Goal: Feedback & Contribution: Leave review/rating

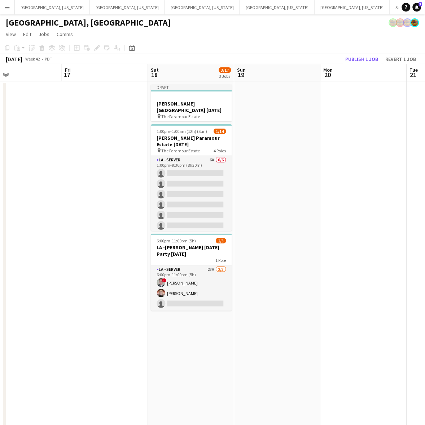
drag, startPoint x: 203, startPoint y: 198, endPoint x: 265, endPoint y: 159, distance: 73.8
click at [203, 198] on app-card-role "LA - Server 6A 0/6 1:00pm-9:30pm (8h30m) single-neutral-actions single-neutral-…" at bounding box center [191, 194] width 81 height 77
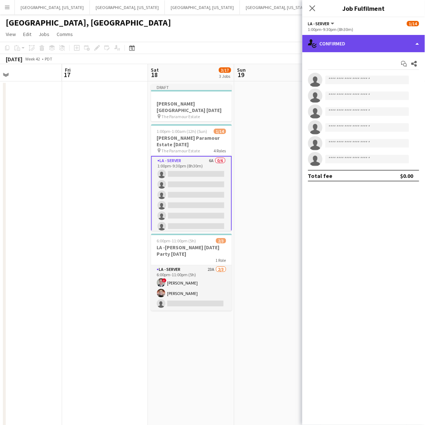
click at [354, 45] on div "single-neutral-actions-check-2 Confirmed" at bounding box center [363, 43] width 123 height 17
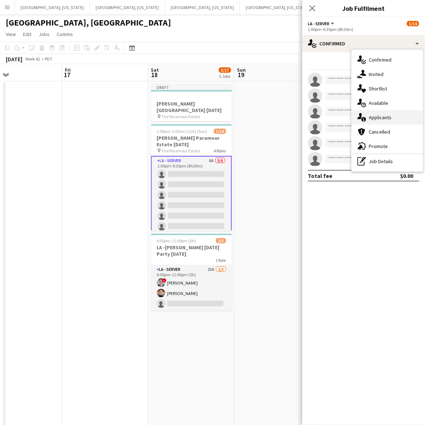
click at [408, 120] on div "single-neutral-actions-information Applicants" at bounding box center [386, 117] width 71 height 14
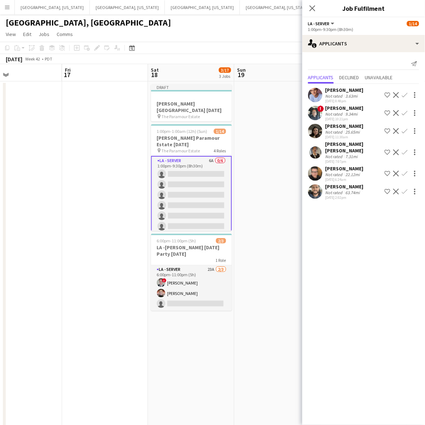
click at [96, 214] on app-date-cell at bounding box center [105, 338] width 86 height 514
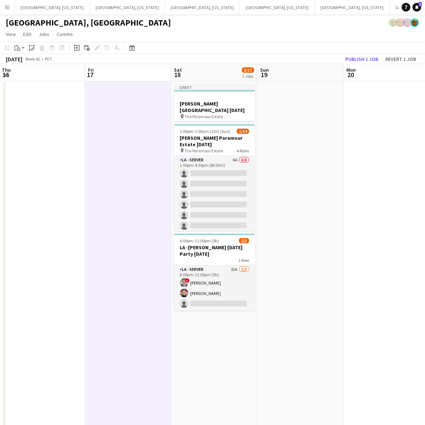
drag, startPoint x: 235, startPoint y: 108, endPoint x: 334, endPoint y: 86, distance: 100.8
click at [329, 87] on app-calendar-viewport "Tue 14 Wed 15 3/3 1 Job Thu 16 Fri 17 Sat 18 3/17 3 Jobs Sun 19 Mon 20 Tue 21 W…" at bounding box center [212, 329] width 425 height 531
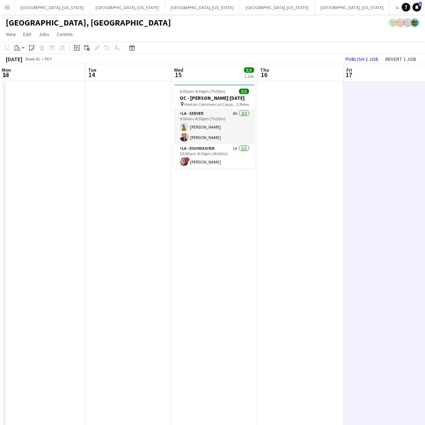
scroll to position [0, 229]
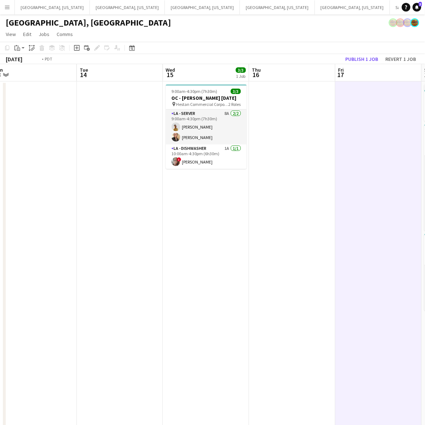
drag, startPoint x: 164, startPoint y: 117, endPoint x: 177, endPoint y: 114, distance: 12.7
click at [228, 104] on app-calendar-viewport "Sat 11 2/2 2 Jobs Sun 12 Mon 13 Tue 14 Wed 15 3/3 1 Job Thu 16 Fri 17 Sat 18 3/…" at bounding box center [212, 329] width 425 height 531
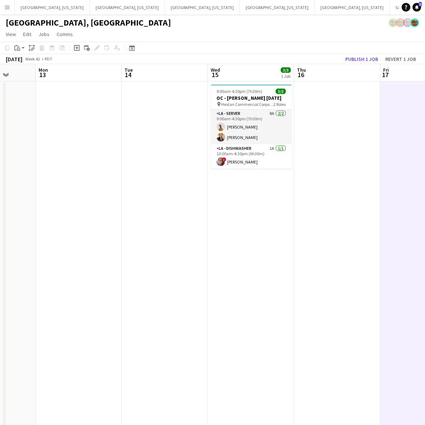
drag, startPoint x: 84, startPoint y: 147, endPoint x: 278, endPoint y: 114, distance: 197.1
click at [281, 117] on app-calendar-viewport "Fri 10 Sat 11 2/2 2 Jobs Sun 12 Mon 13 Tue 14 Wed 15 3/3 1 Job Thu 16 Fri 17 Sa…" at bounding box center [212, 329] width 425 height 531
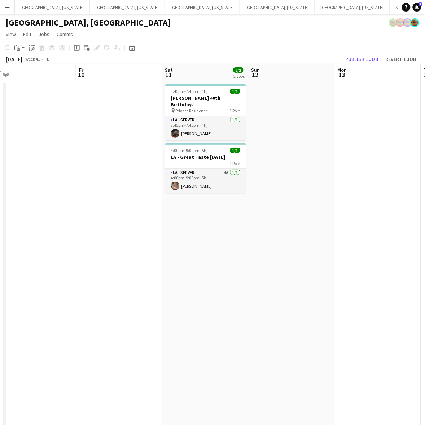
drag, startPoint x: 55, startPoint y: 132, endPoint x: 345, endPoint y: 104, distance: 290.7
click at [345, 104] on app-calendar-viewport "Tue 7 Wed 8 Thu 9 Fri 10 Sat 11 2/2 2 Jobs Sun 12 Mon 13 Tue 14 Wed 15 3/3 1 Jo…" at bounding box center [212, 329] width 425 height 531
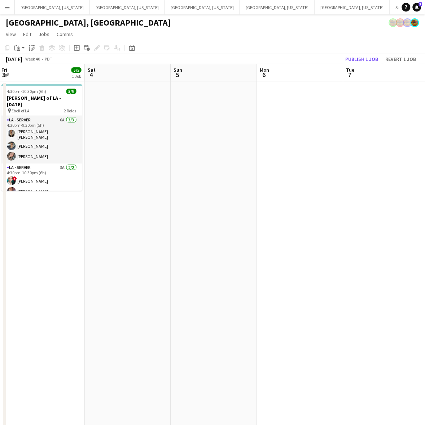
drag, startPoint x: 395, startPoint y: 88, endPoint x: 393, endPoint y: 80, distance: 7.4
click at [424, 71] on html "Menu Boards Boards Boards All jobs Status Workforce Workforce My Workforce Recr…" at bounding box center [212, 297] width 425 height 595
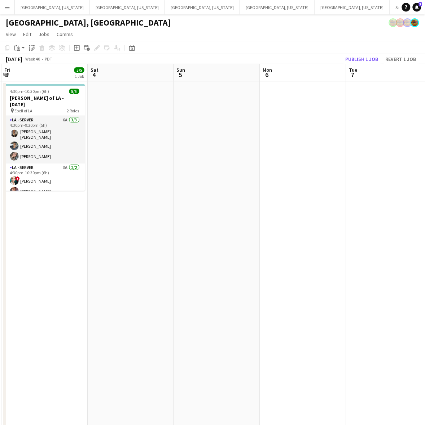
drag, startPoint x: 226, startPoint y: 123, endPoint x: 306, endPoint y: 103, distance: 82.5
click at [307, 104] on app-calendar-viewport "Wed 1 Thu 2 Fri 3 5/5 1 Job Sat 4 Sun 5 Mon 6 Tue 7 Wed 8 Thu 9 Fri 10 4:30pm-1…" at bounding box center [212, 329] width 425 height 531
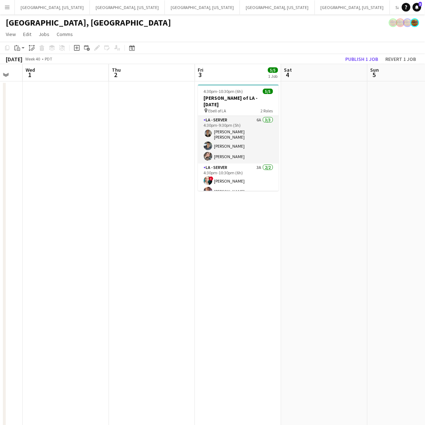
drag, startPoint x: 145, startPoint y: 160, endPoint x: 224, endPoint y: 145, distance: 80.5
click at [230, 145] on app-calendar-viewport "Mon 29 Tue 30 Wed 1 Thu 2 Fri 3 5/5 1 Job Sat 4 Sun 5 Mon 6 Tue 7 Wed 8 4:30pm-…" at bounding box center [212, 329] width 425 height 531
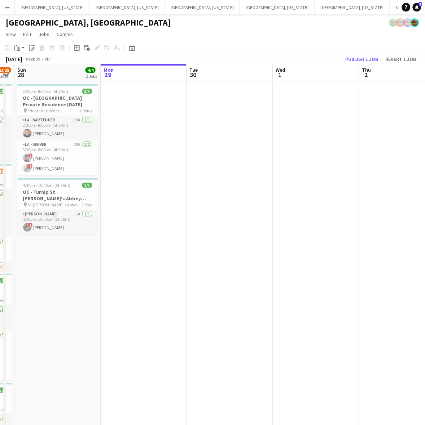
drag, startPoint x: 187, startPoint y: 145, endPoint x: 150, endPoint y: 125, distance: 41.8
click at [296, 119] on app-calendar-viewport "Fri 26 Sat 27 23/28 6 Jobs Sun 28 4/4 2 Jobs Mon 29 Tue 30 Wed 1 Thu 2 Fri 3 5/…" at bounding box center [212, 329] width 425 height 531
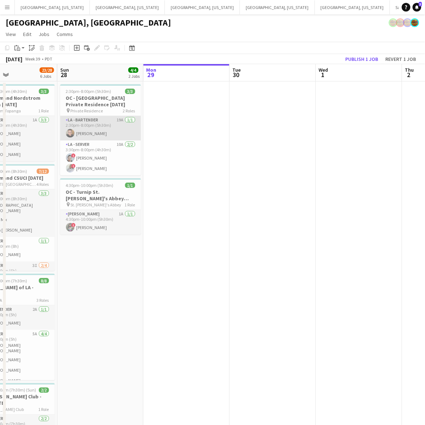
click at [94, 130] on app-card-role "LA - Bartender 19A 1/1 2:30pm-8:00pm (5h30m) Max Reyes" at bounding box center [100, 128] width 81 height 25
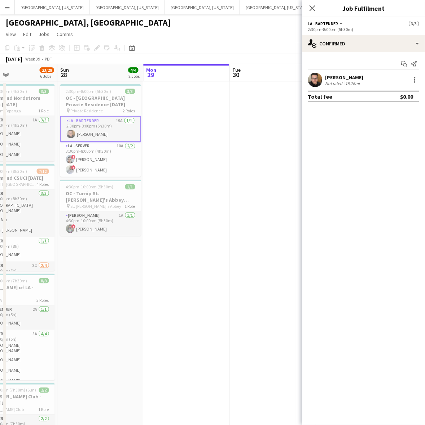
click at [341, 77] on div "[PERSON_NAME]" at bounding box center [344, 77] width 38 height 6
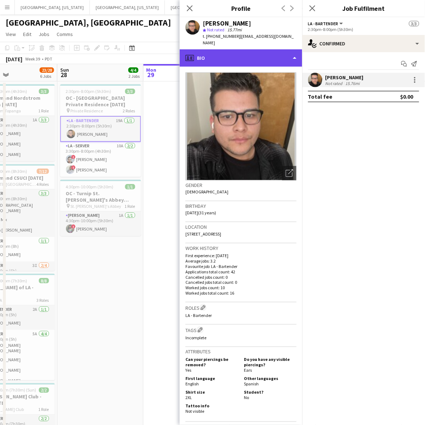
click at [262, 58] on div "profile Bio" at bounding box center [240, 57] width 123 height 17
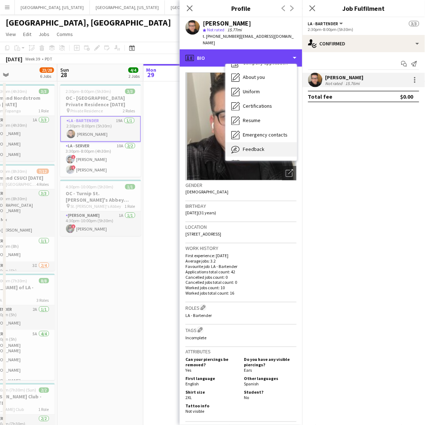
scroll to position [39, 0]
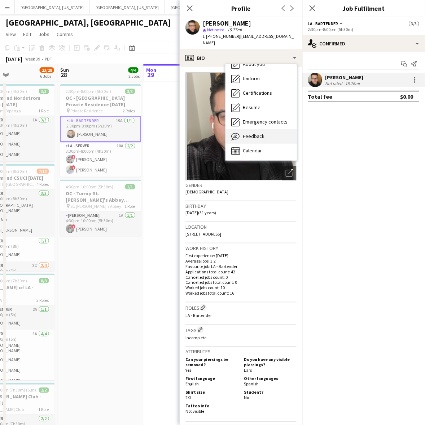
click at [266, 129] on div "Feedback Feedback" at bounding box center [260, 136] width 71 height 14
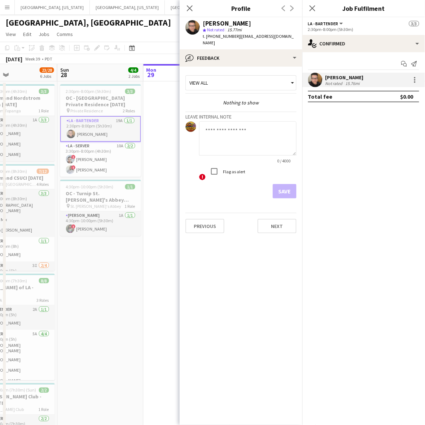
click at [235, 143] on textarea at bounding box center [247, 138] width 97 height 34
paste textarea "**********"
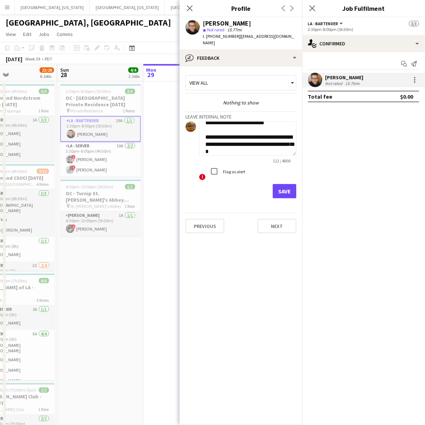
type textarea "**********"
drag, startPoint x: 270, startPoint y: 146, endPoint x: 185, endPoint y: 103, distance: 96.1
click at [185, 103] on app-crew-profile-feedback-tab "**********" at bounding box center [240, 246] width 123 height 359
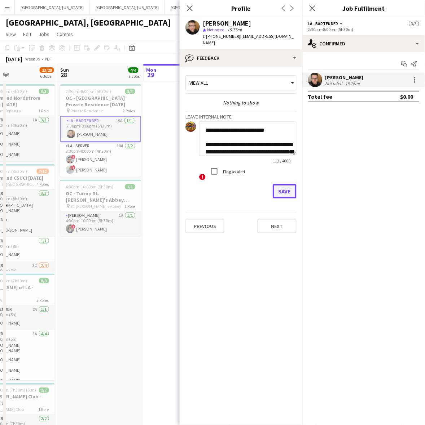
click at [289, 184] on button "Save" at bounding box center [284, 191] width 24 height 14
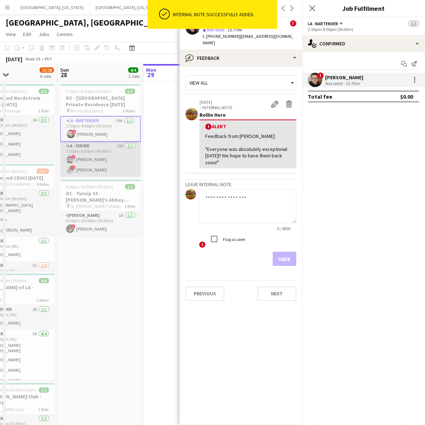
click at [106, 155] on app-card-role "LA - Server 10A 2/2 3:30pm-8:00pm (4h30m) ! Vida Perez ! Luisa Perez" at bounding box center [100, 159] width 81 height 35
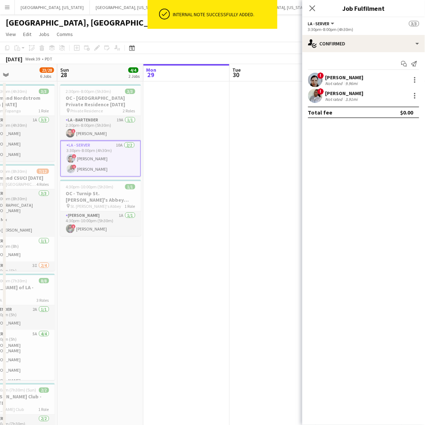
click at [332, 73] on div "! Vida Perez Not rated 9.96mi" at bounding box center [363, 80] width 123 height 14
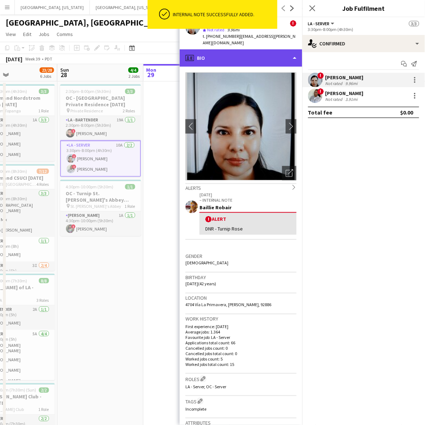
click at [258, 49] on div "profile Bio" at bounding box center [240, 57] width 123 height 17
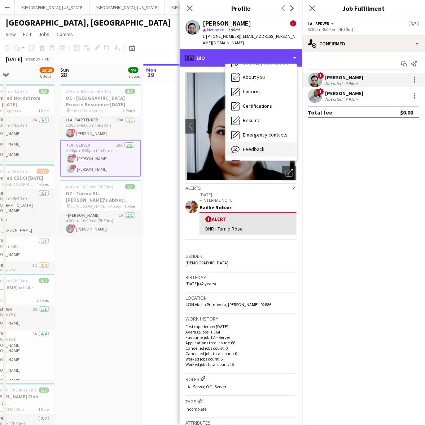
scroll to position [39, 0]
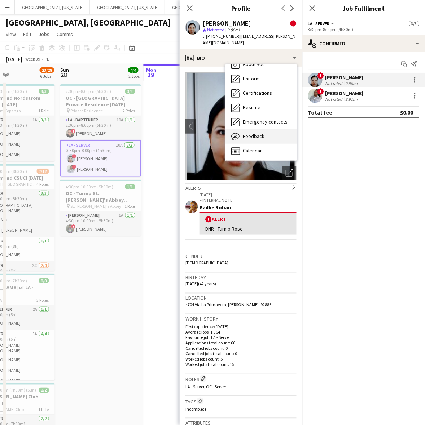
click at [257, 129] on div "Feedback Feedback" at bounding box center [260, 136] width 71 height 14
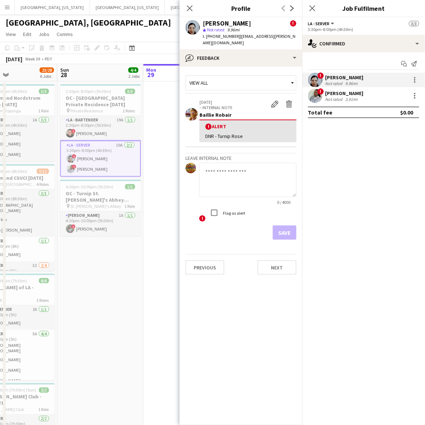
click at [241, 173] on textarea at bounding box center [247, 180] width 97 height 34
paste textarea "**********"
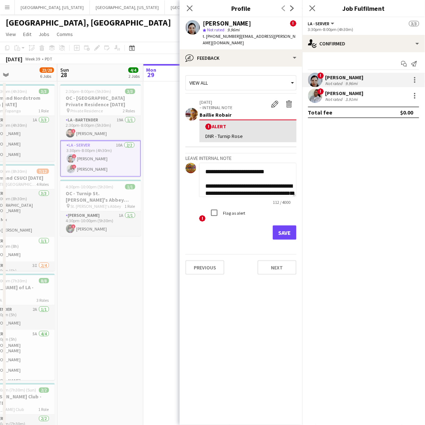
scroll to position [8, 0]
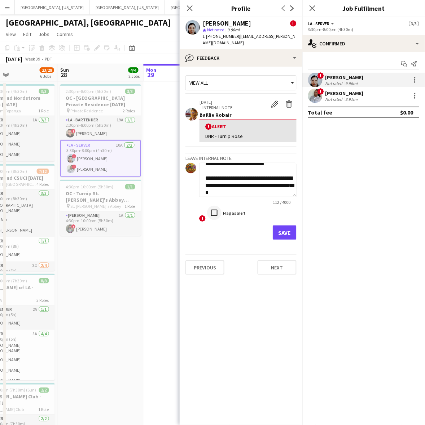
type textarea "**********"
click at [279, 226] on button "Save" at bounding box center [284, 233] width 24 height 14
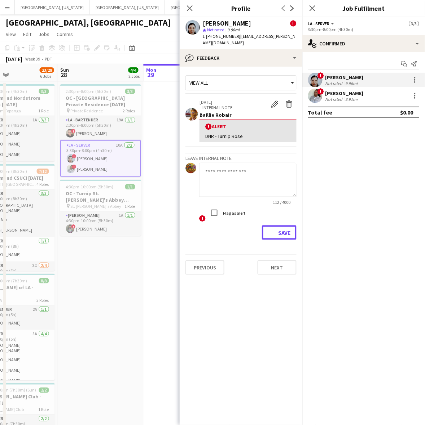
scroll to position [0, 0]
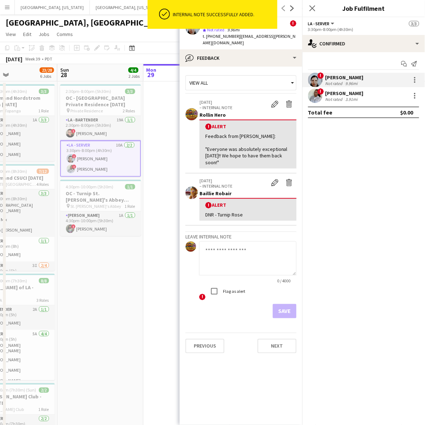
click at [352, 92] on div "[PERSON_NAME]" at bounding box center [344, 93] width 38 height 6
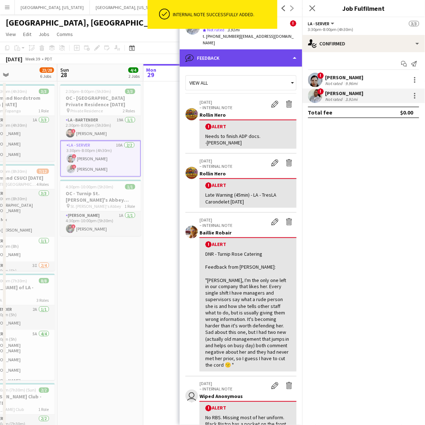
click at [252, 52] on div "bubble-pencil Feedback" at bounding box center [240, 57] width 123 height 17
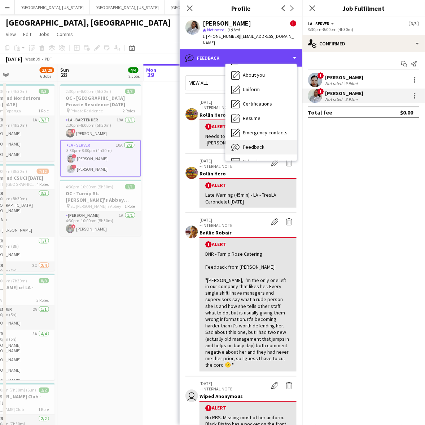
scroll to position [39, 0]
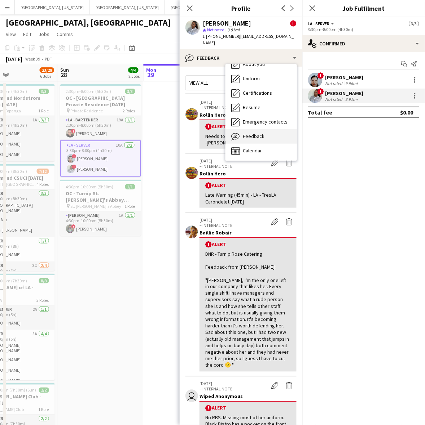
click at [264, 130] on div "Feedback Feedback" at bounding box center [260, 136] width 71 height 14
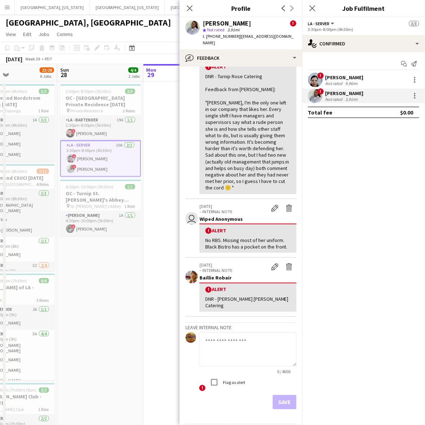
scroll to position [194, 0]
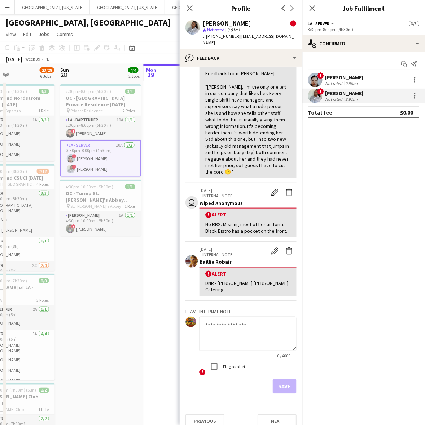
click at [237, 324] on textarea at bounding box center [247, 334] width 97 height 34
paste textarea "**********"
type textarea "**********"
click at [277, 380] on button "Save" at bounding box center [284, 386] width 24 height 14
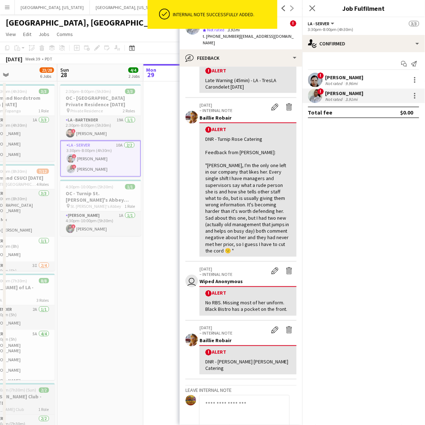
scroll to position [272, 0]
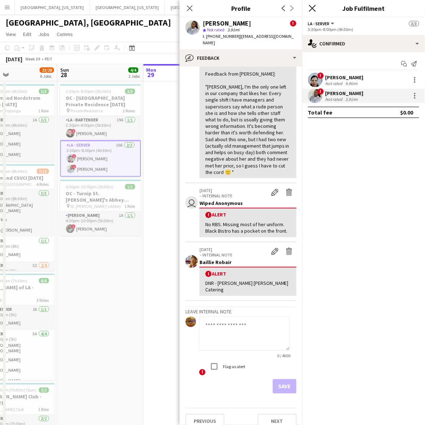
click at [312, 9] on icon at bounding box center [311, 8] width 7 height 7
